Goal: Task Accomplishment & Management: Use online tool/utility

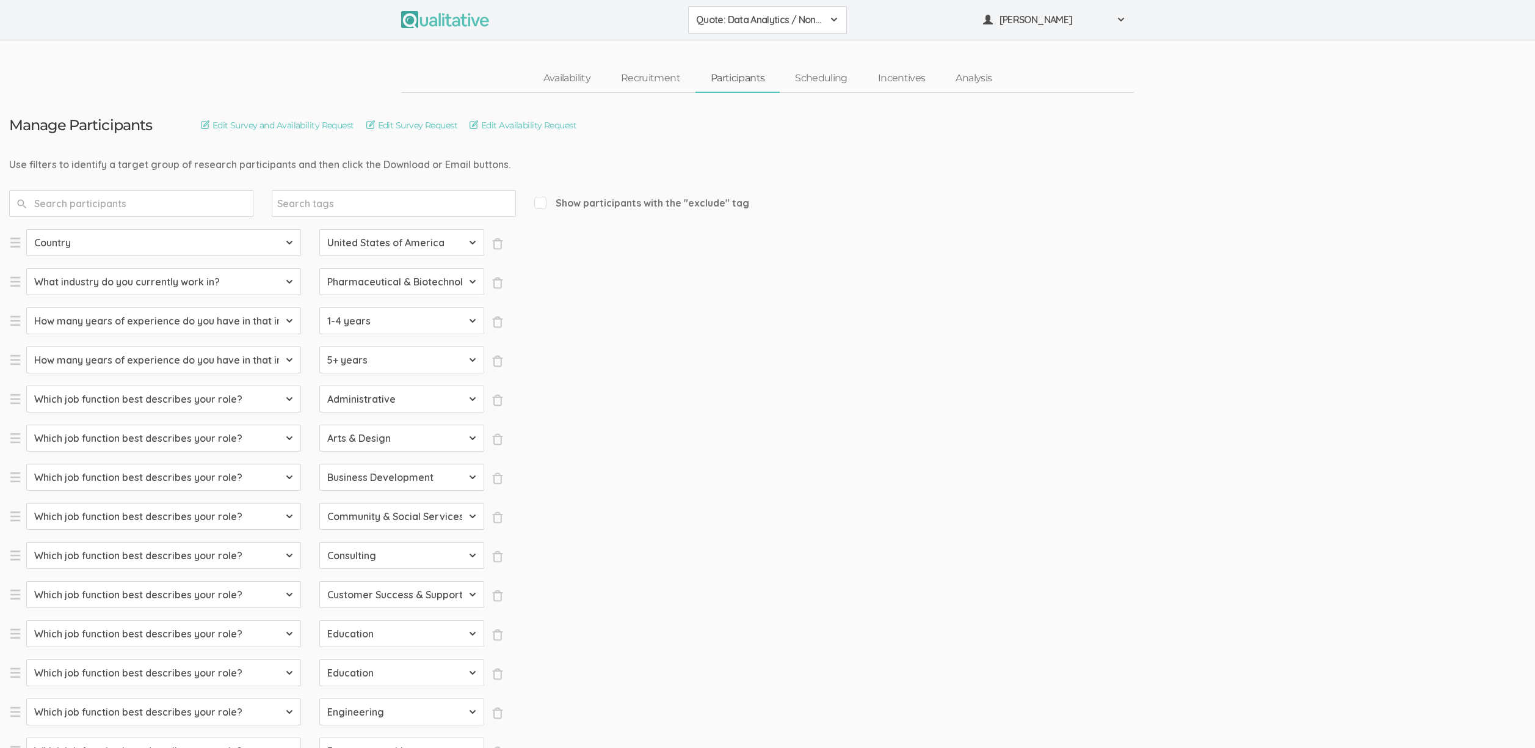
select select "SFQ Country"
select select "US"
select select "SFQ What industry do you currently work in?"
select select "Pharmaceutical & Biotechnology"
select select "SFQ How many years of experience do you have in that industry?"
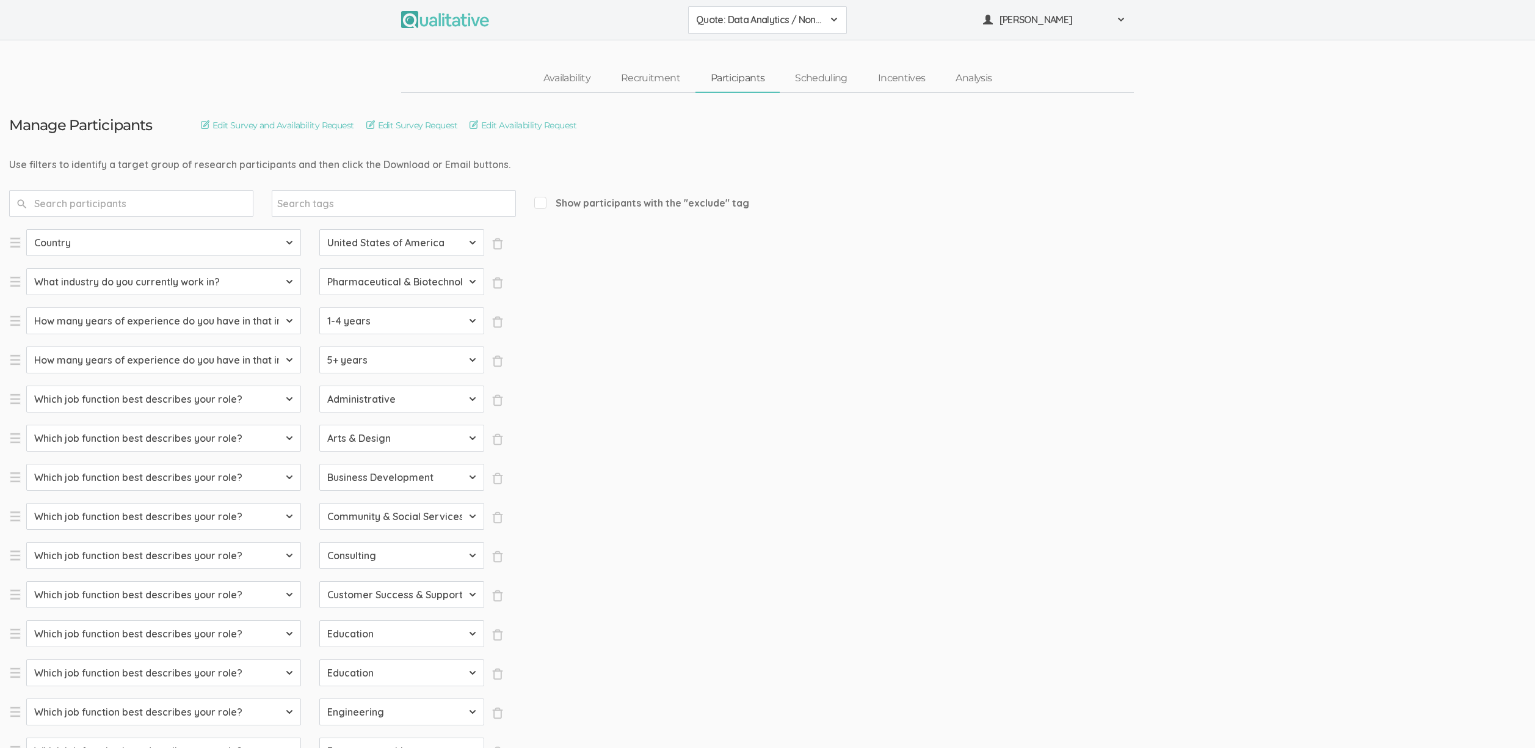
select select "1-4 years"
select select "SFQ How many years of experience do you have in that industry?"
select select "5+ years"
select select "SFQ Which job function best describes your role?"
select select "Administrative"
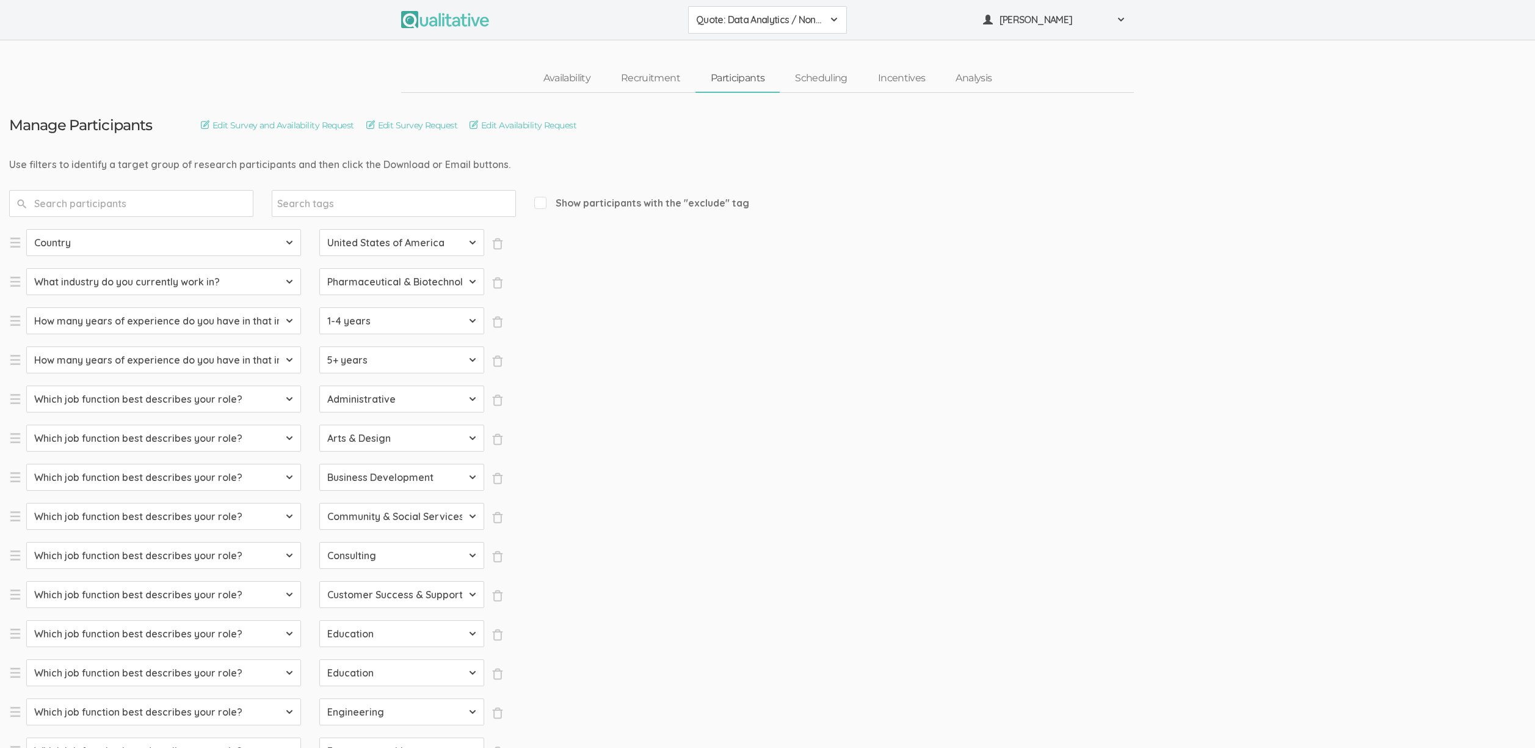
select select "SFQ Which job function best describes your role?"
select select "Arts & Design"
select select "SFQ Which job function best describes your role?"
select select "Business Development"
select select "SFQ Which job function best describes your role?"
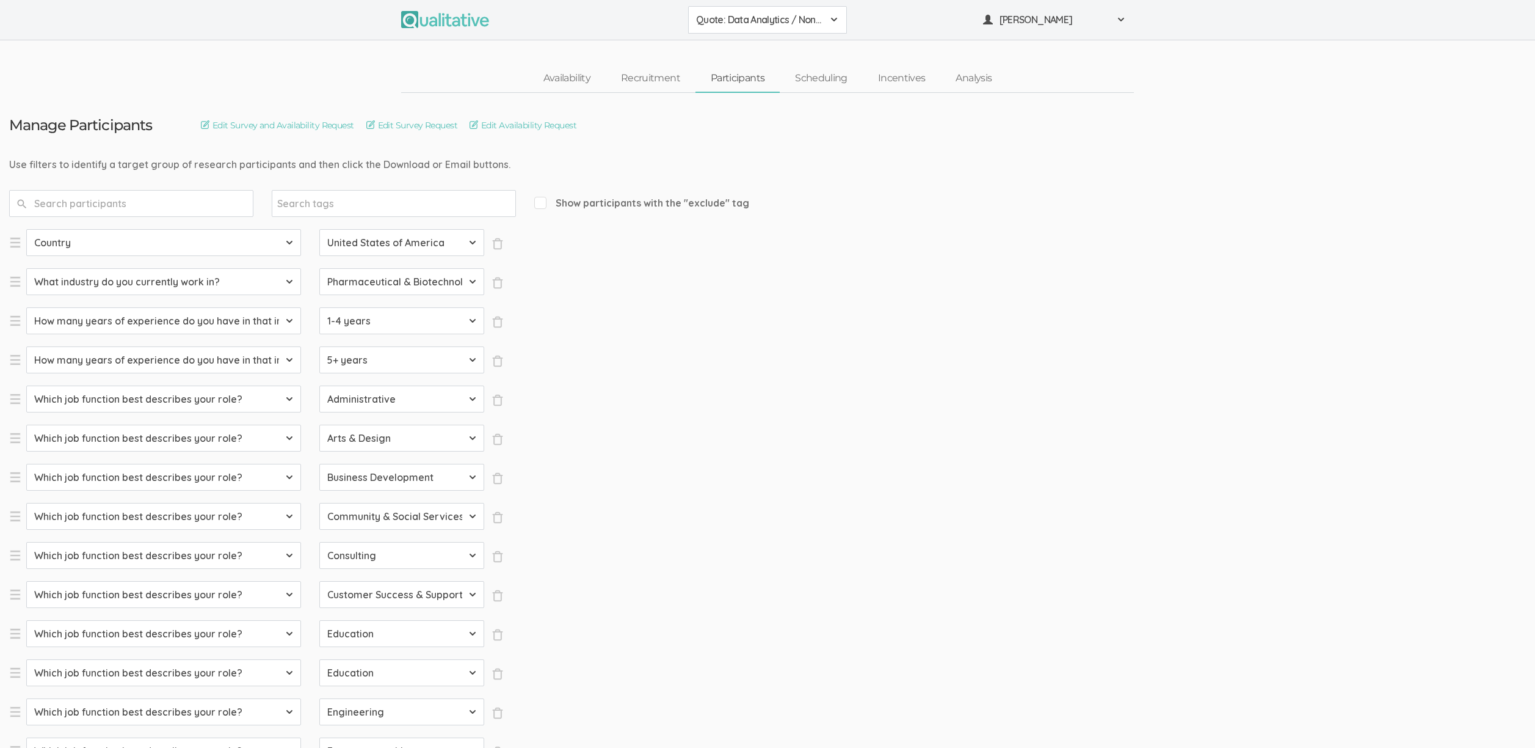
select select "Community & Social Services"
select select "SFQ Which job function best describes your role?"
select select "Consulting"
select select "SFQ Which job function best describes your role?"
select select "Customer Success & Support"
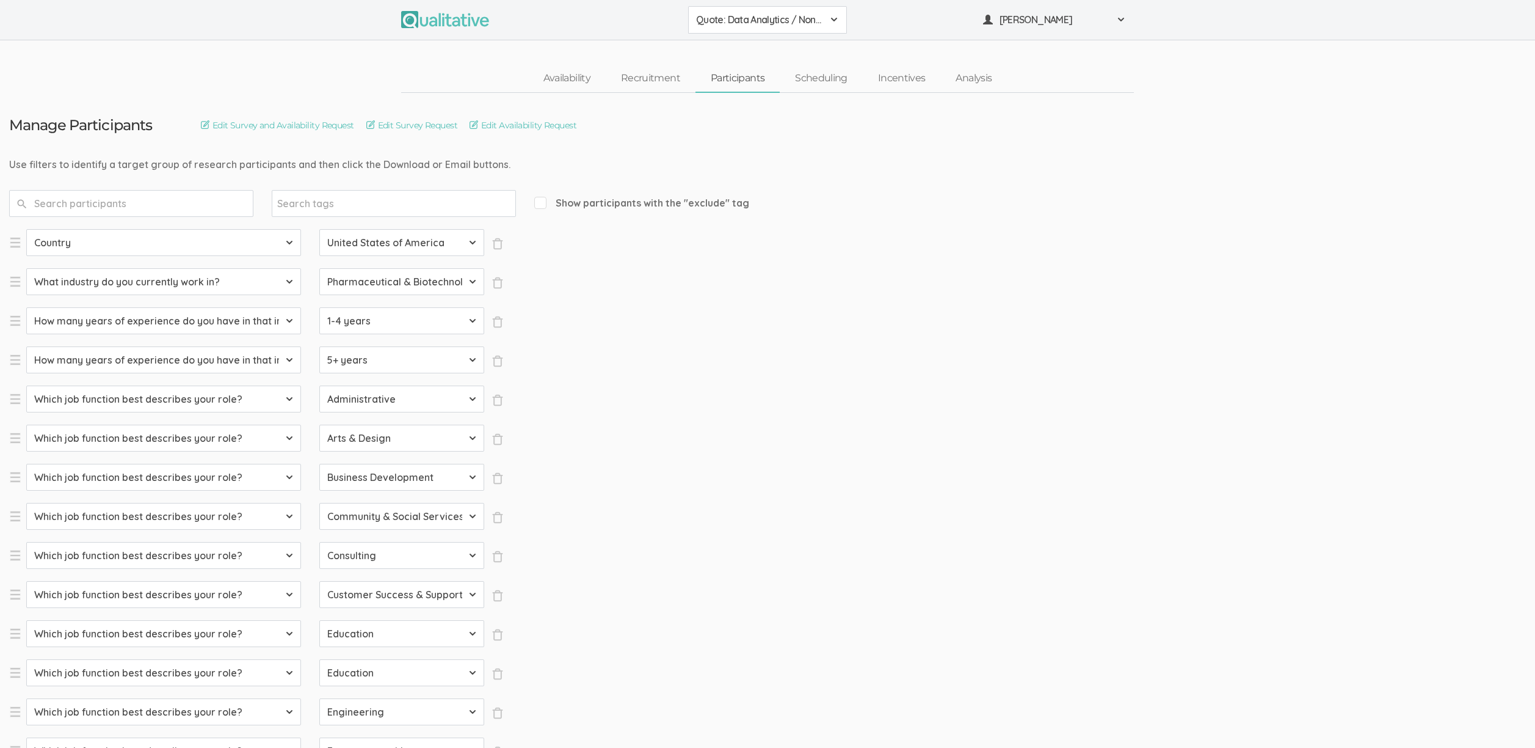
select select "SFQ Which job function best describes your role?"
select select "Education"
select select "SFQ Which job function best describes your role?"
select select "Education"
select select "SFQ Which job function best describes your role?"
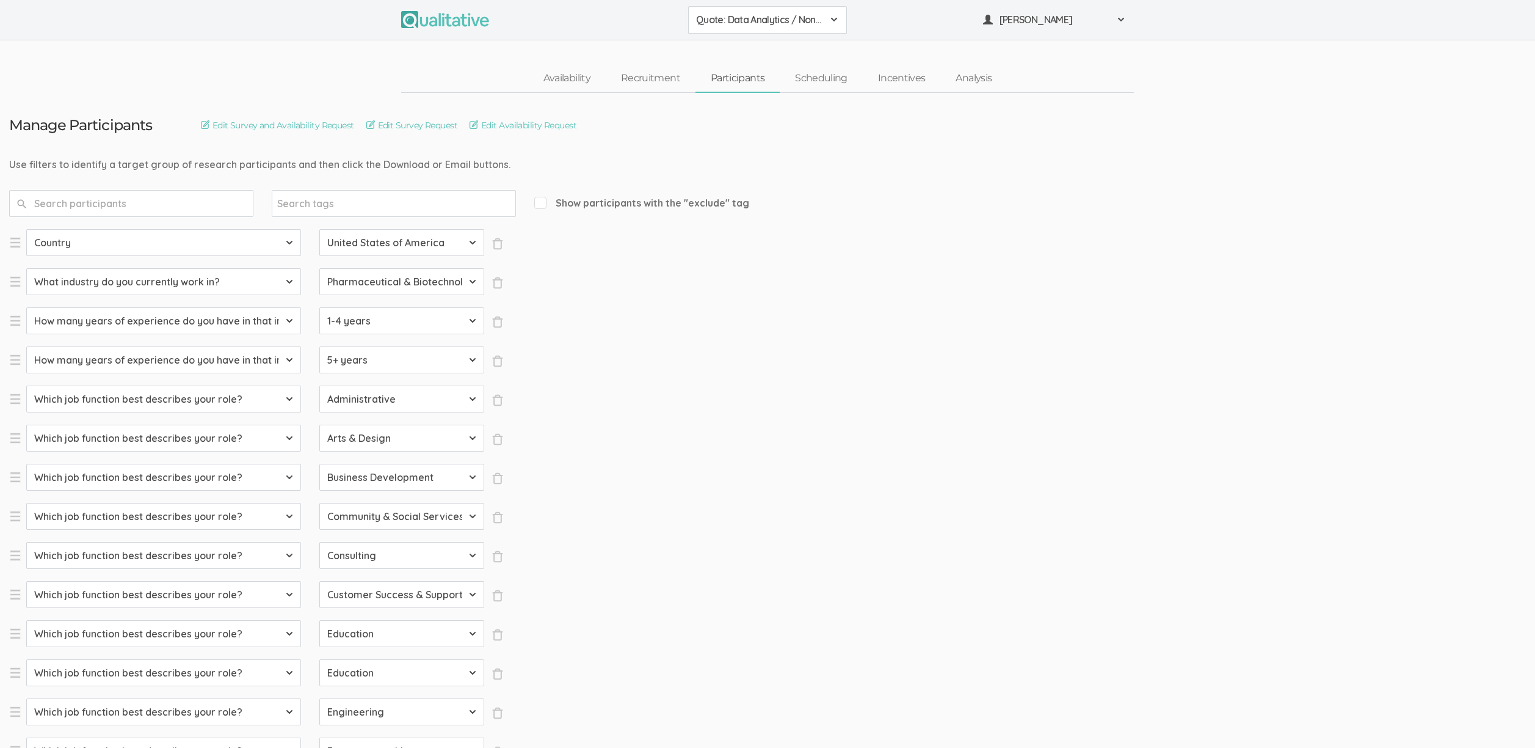
select select "Engineering"
select select "SFQ Which job function best describes your role?"
select select "Entrepreneurship"
select select "SFQ Which job function best describes your role?"
select select "Healthcare Services"
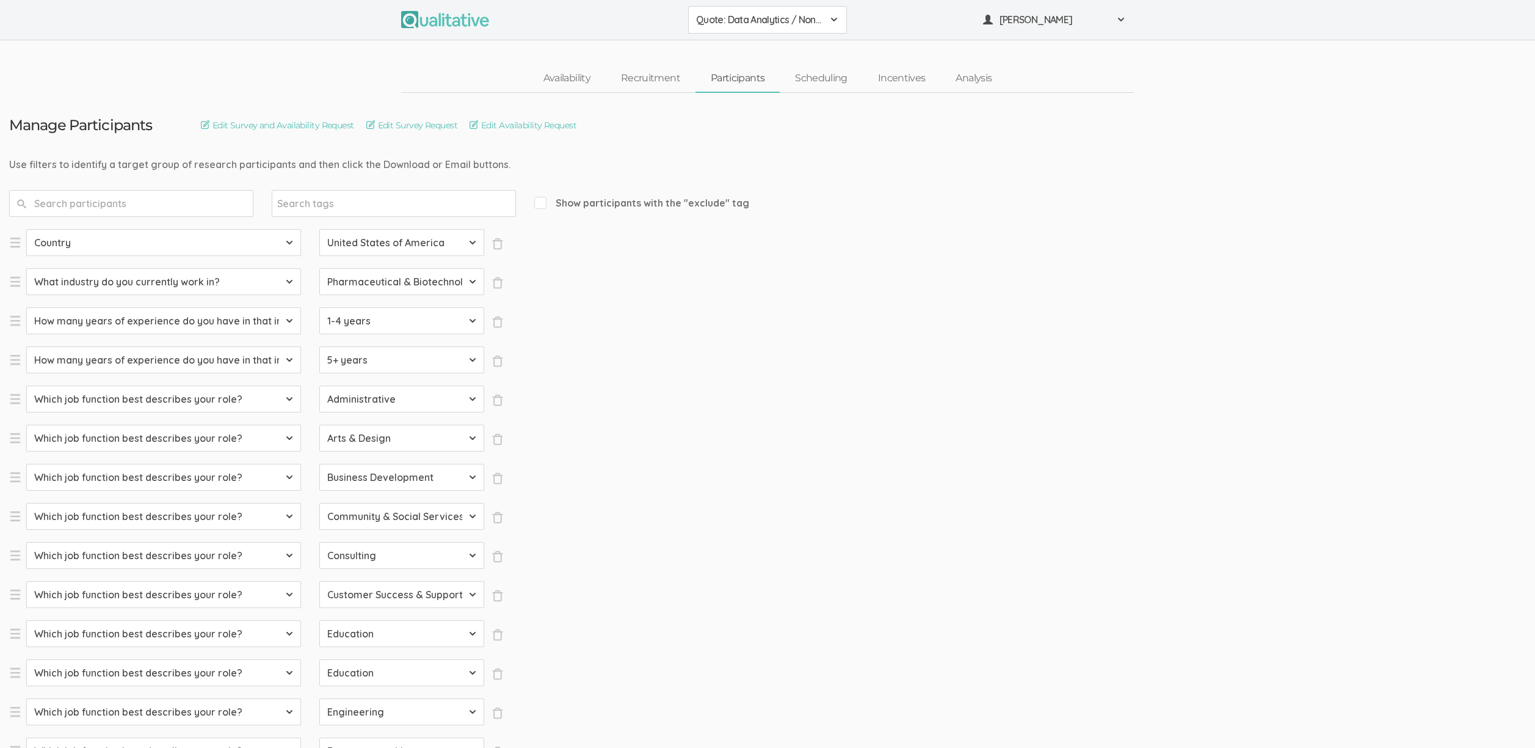
select select "SFQ Which job function best describes your role?"
select select "Human Resources"
select select "SFQ Which job function best describes your role?"
select select "Information Technology"
select select "SFQ Which job function best describes your role?"
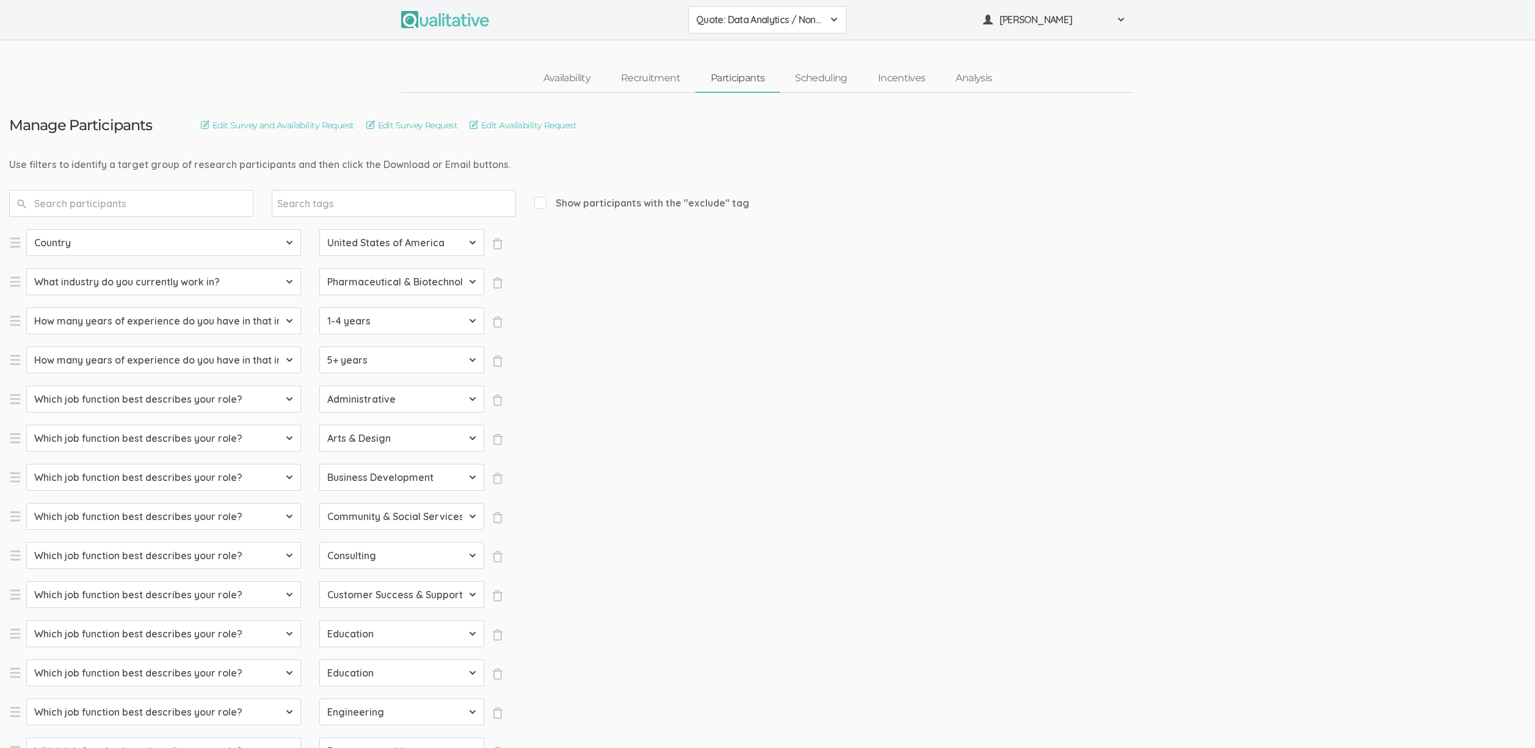
select select "Legal"
select select "SFQ Which job function best describes your role?"
select select "Marketing"
select select "SFQ Which job function best describes your role?"
select select "Media & Communication"
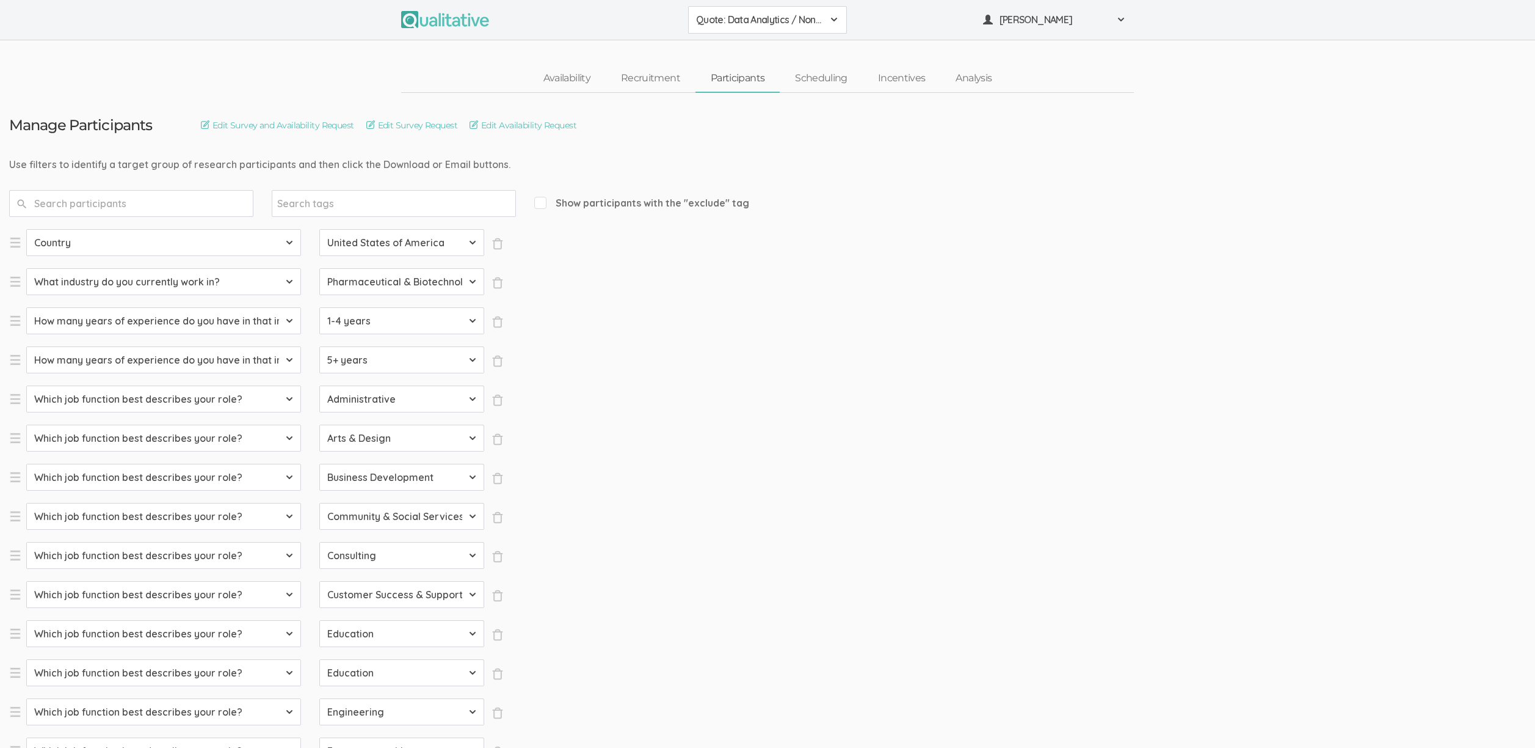
select select "SFQ Which job function best describes your role?"
select select "Military & Protective Services"
select select "SFQ Which job function best describes your role?"
select select "Operations"
select select "SFQ Which job function best describes your role?"
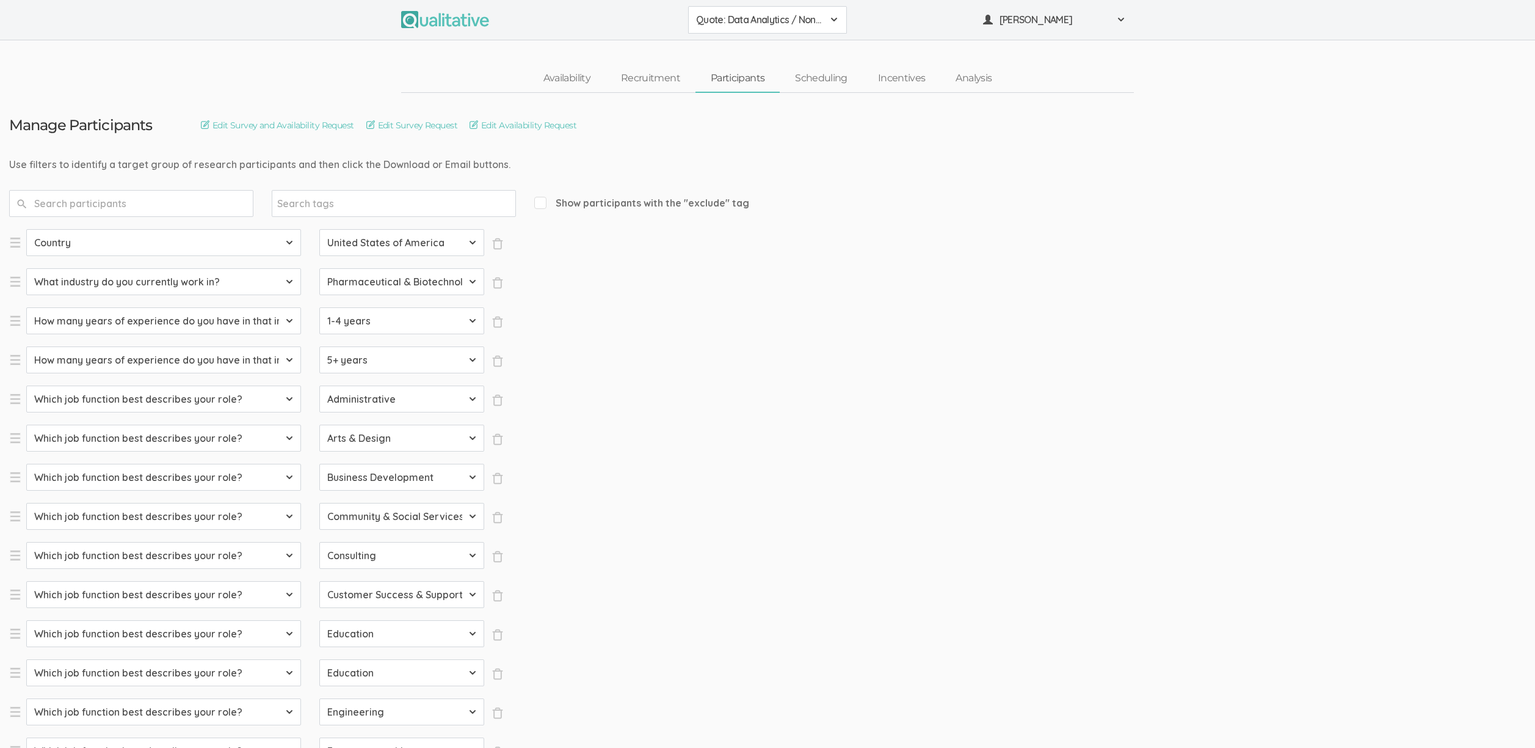
select select "Product Management"
select select "SFQ Which job function best describes your role?"
select select "Program & Project Management"
select select "SFQ Which job function best describes your role?"
select select "Purchasing"
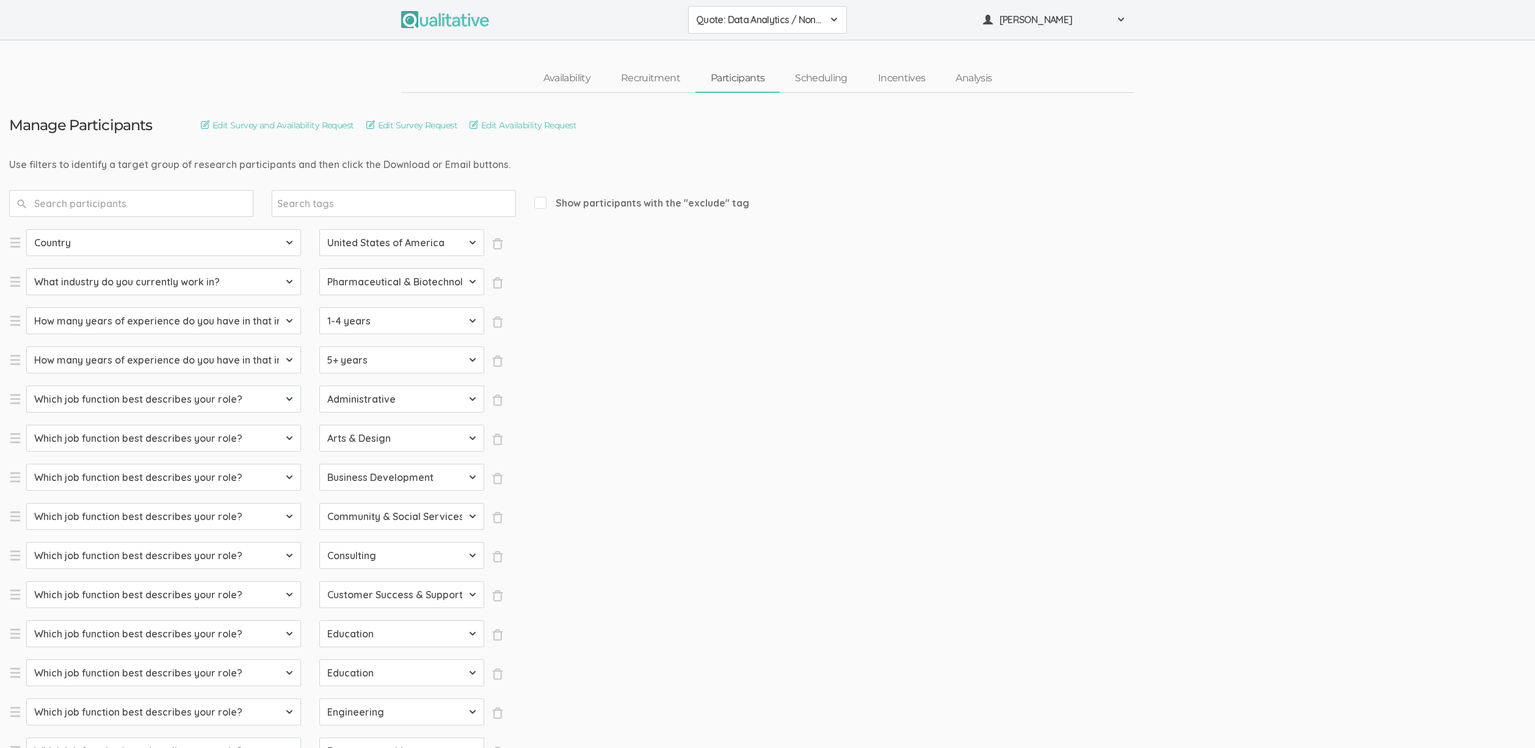
select select "SFQ Which job function best describes your role?"
select select "Quality Assurance"
select select "SFQ Which job function best describes your role?"
select select "Real Estate"
select select "SFQ Which job function best describes your role?"
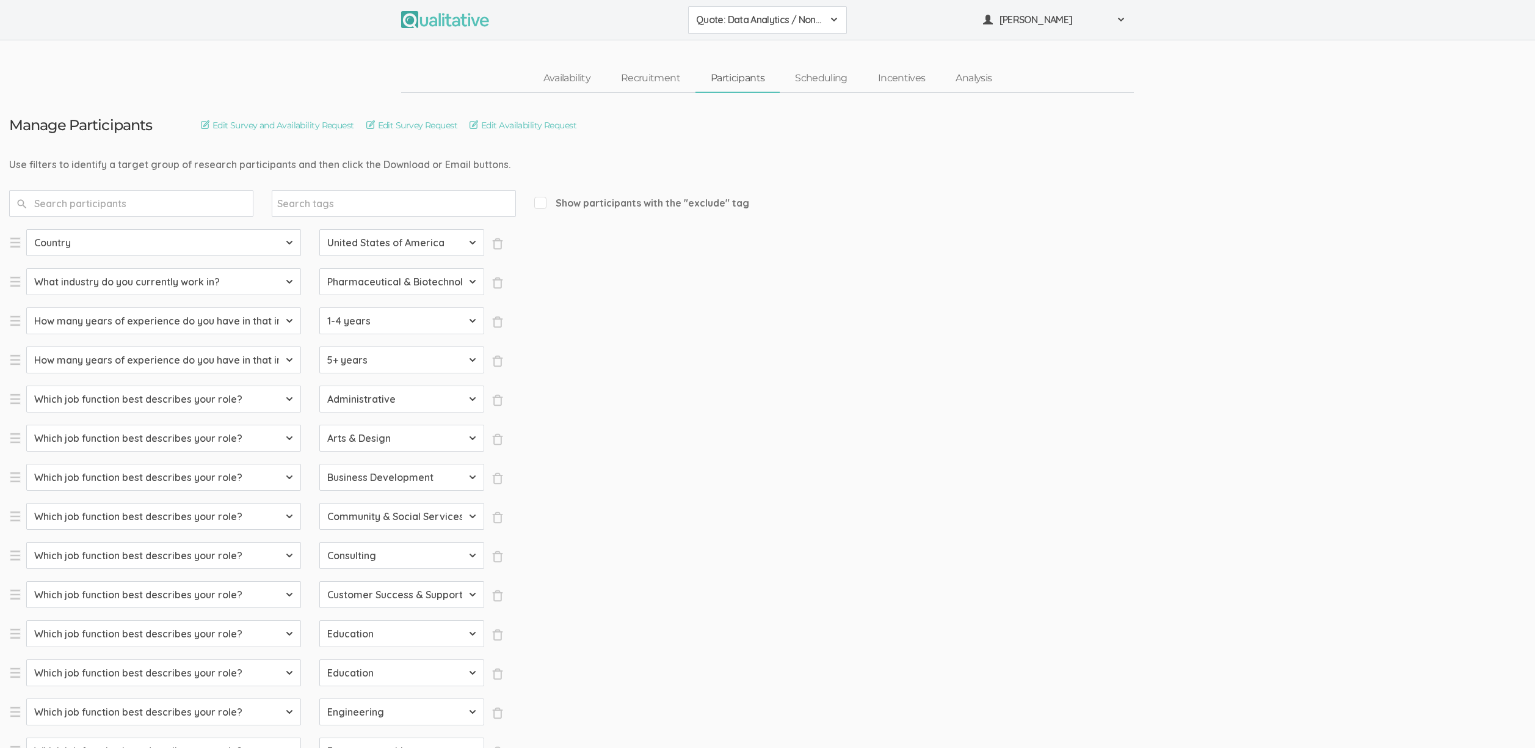
select select "Research"
select select "SFQ Which job function best describes your role?"
select select "Sales"
select select "SFQ What is your current job level/seniority?"
select select "Entry"
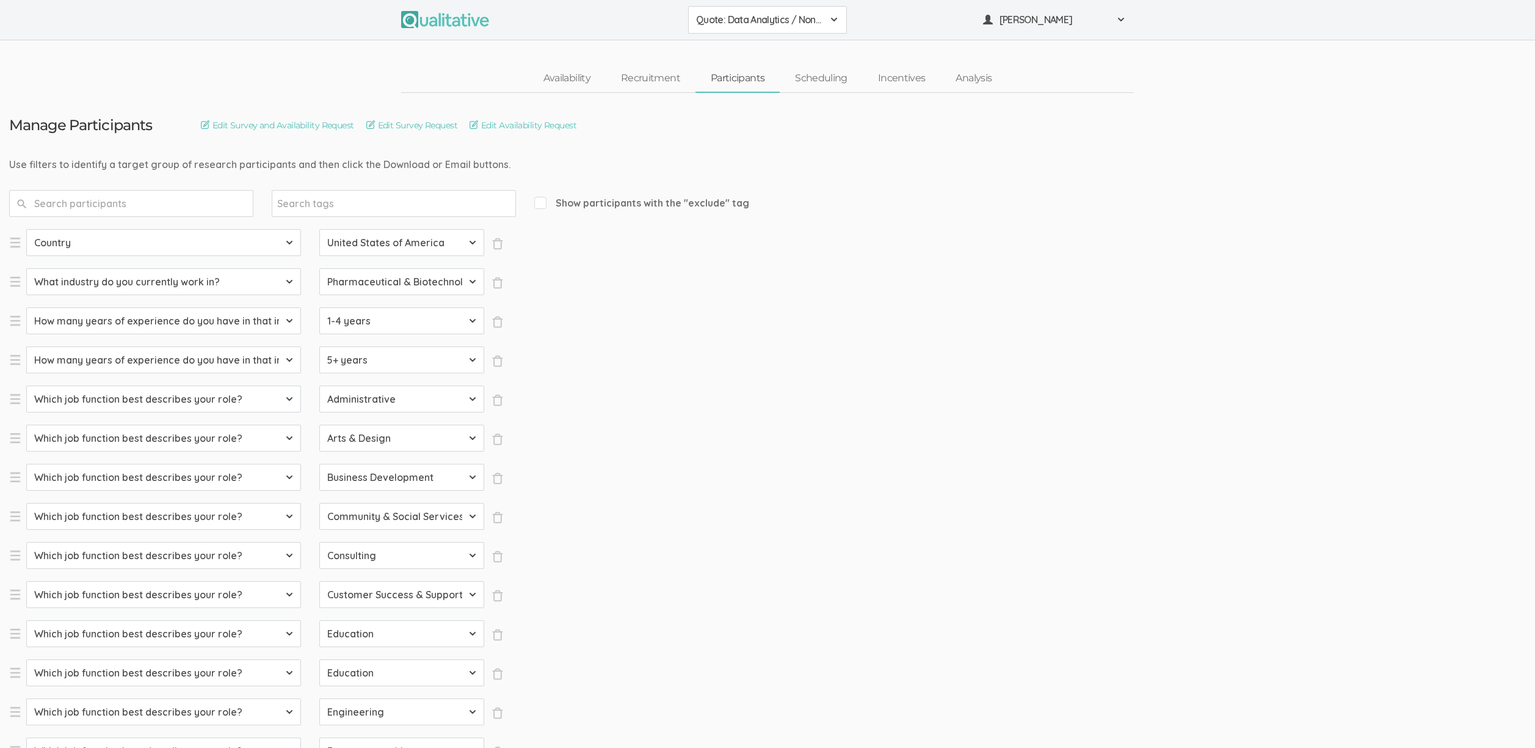
select select "SFQ What is your current job level/seniority?"
select select "Senior"
